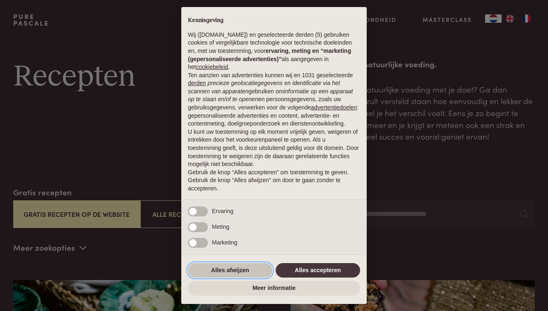
click at [241, 272] on button "Alles afwijzen" at bounding box center [230, 270] width 84 height 15
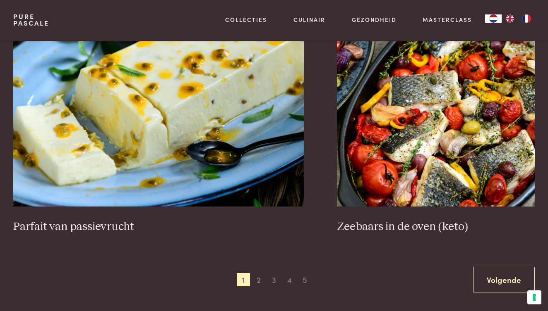
scroll to position [1411, 0]
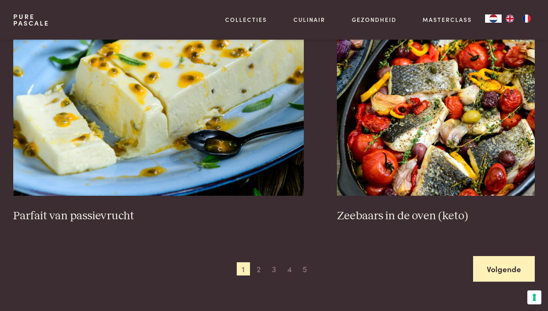
click at [508, 265] on link "Volgende" at bounding box center [504, 269] width 62 height 26
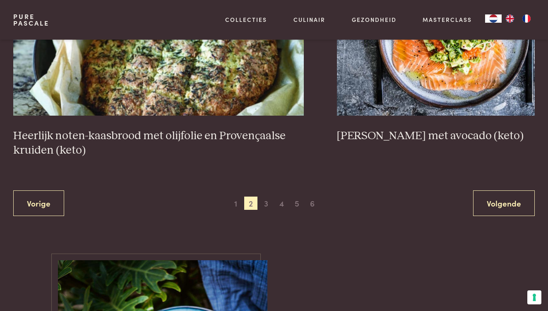
scroll to position [1520, 0]
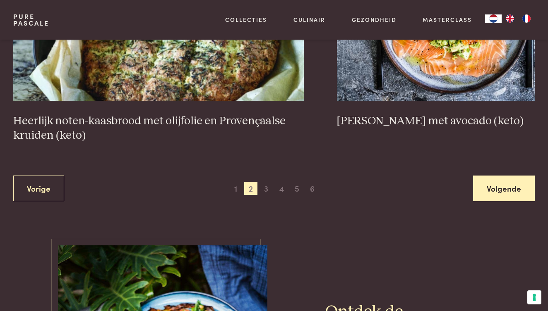
click at [504, 190] on link "Volgende" at bounding box center [504, 189] width 62 height 26
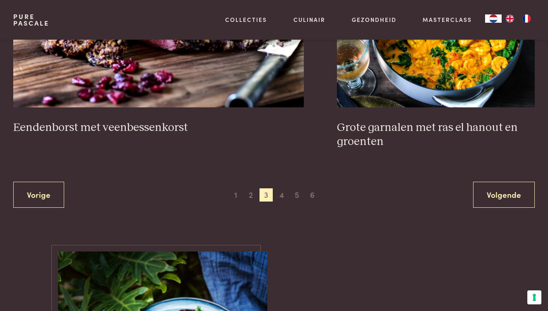
scroll to position [1534, 0]
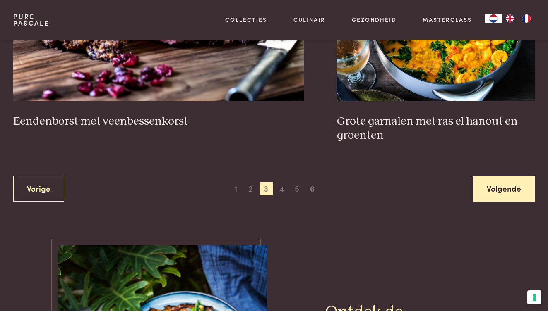
click at [520, 185] on link "Volgende" at bounding box center [504, 189] width 62 height 26
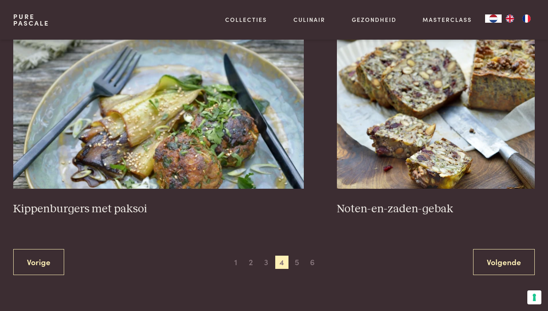
scroll to position [1434, 0]
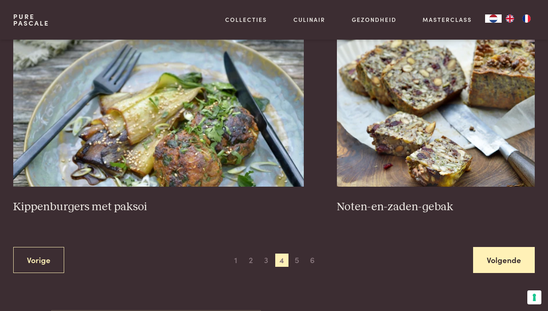
click at [496, 253] on link "Volgende" at bounding box center [504, 260] width 62 height 26
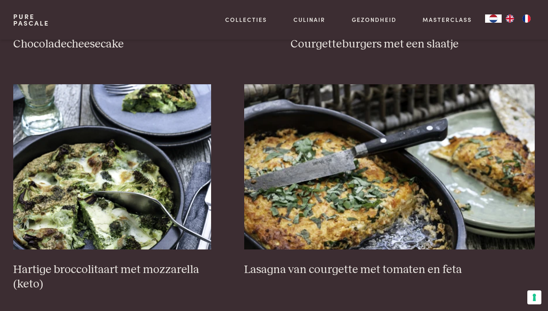
scroll to position [427, 0]
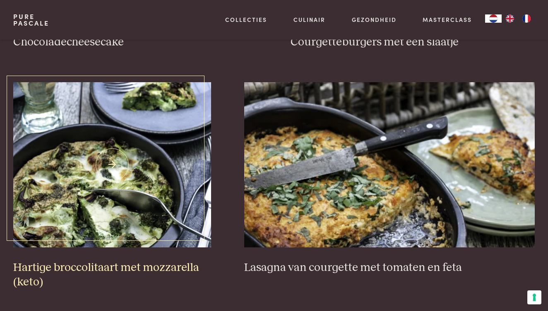
click at [142, 199] on img at bounding box center [112, 164] width 198 height 165
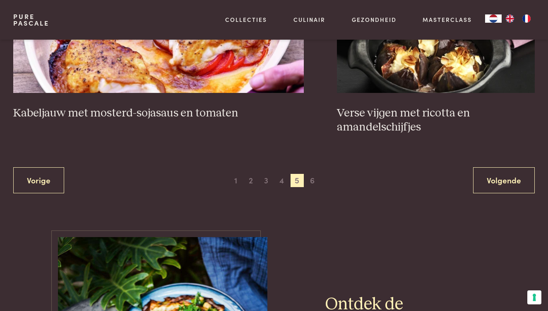
scroll to position [1518, 0]
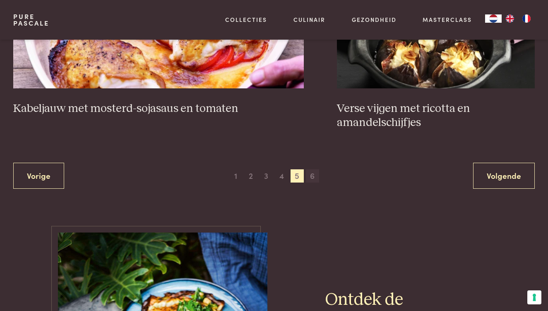
click at [311, 172] on span "6" at bounding box center [312, 176] width 13 height 13
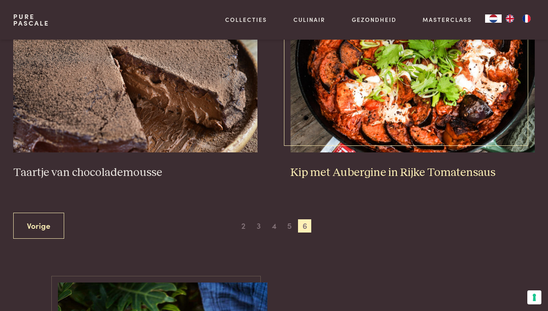
scroll to position [299, 0]
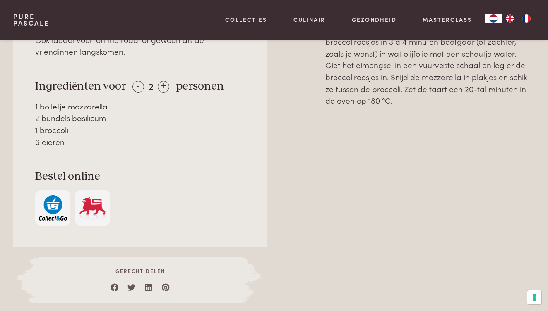
scroll to position [348, 0]
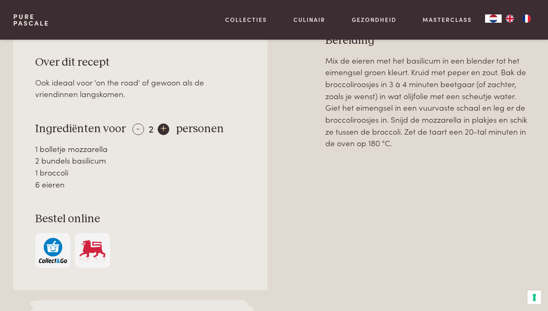
click at [163, 128] on div "+" at bounding box center [164, 130] width 12 height 12
